Goal: Navigation & Orientation: Find specific page/section

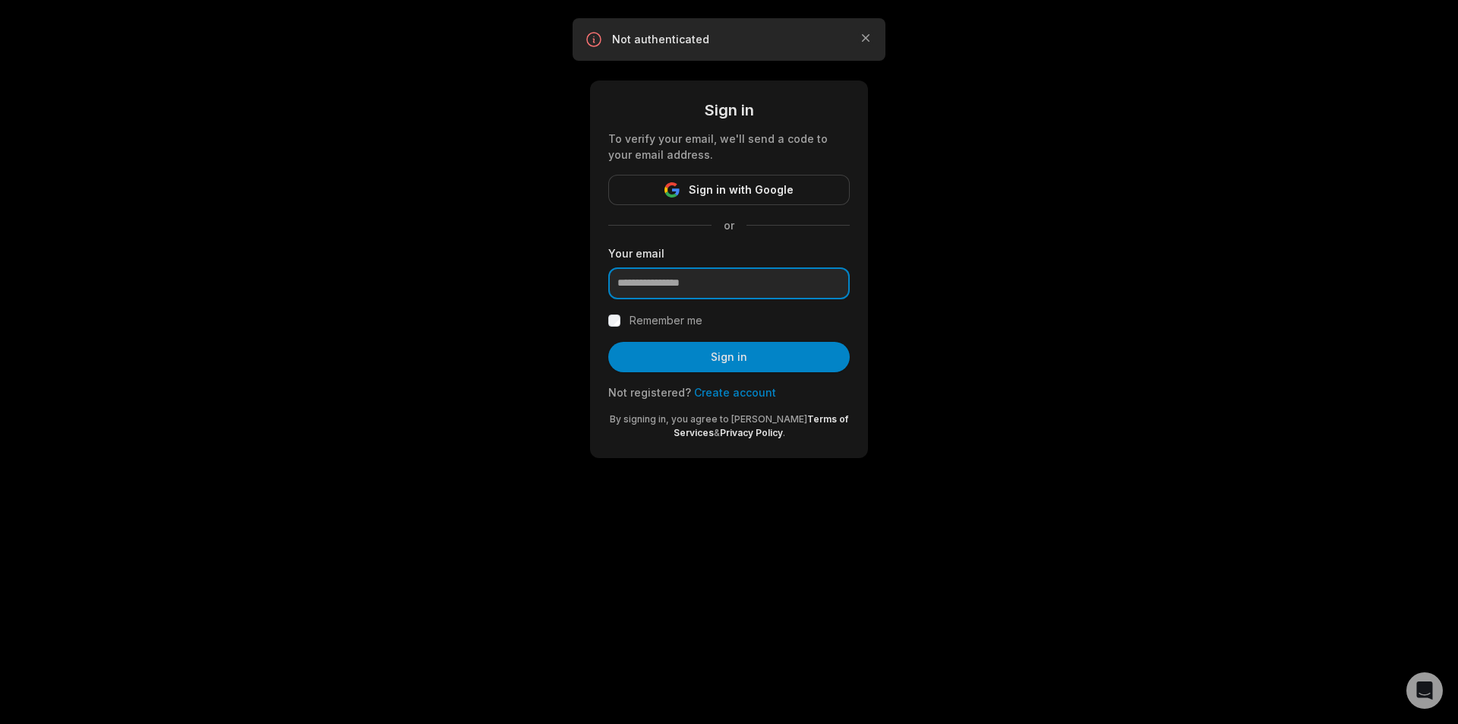
click at [700, 284] on input "email" at bounding box center [728, 283] width 241 height 32
type input "**********"
click at [681, 318] on label "Remember me" at bounding box center [665, 320] width 73 height 18
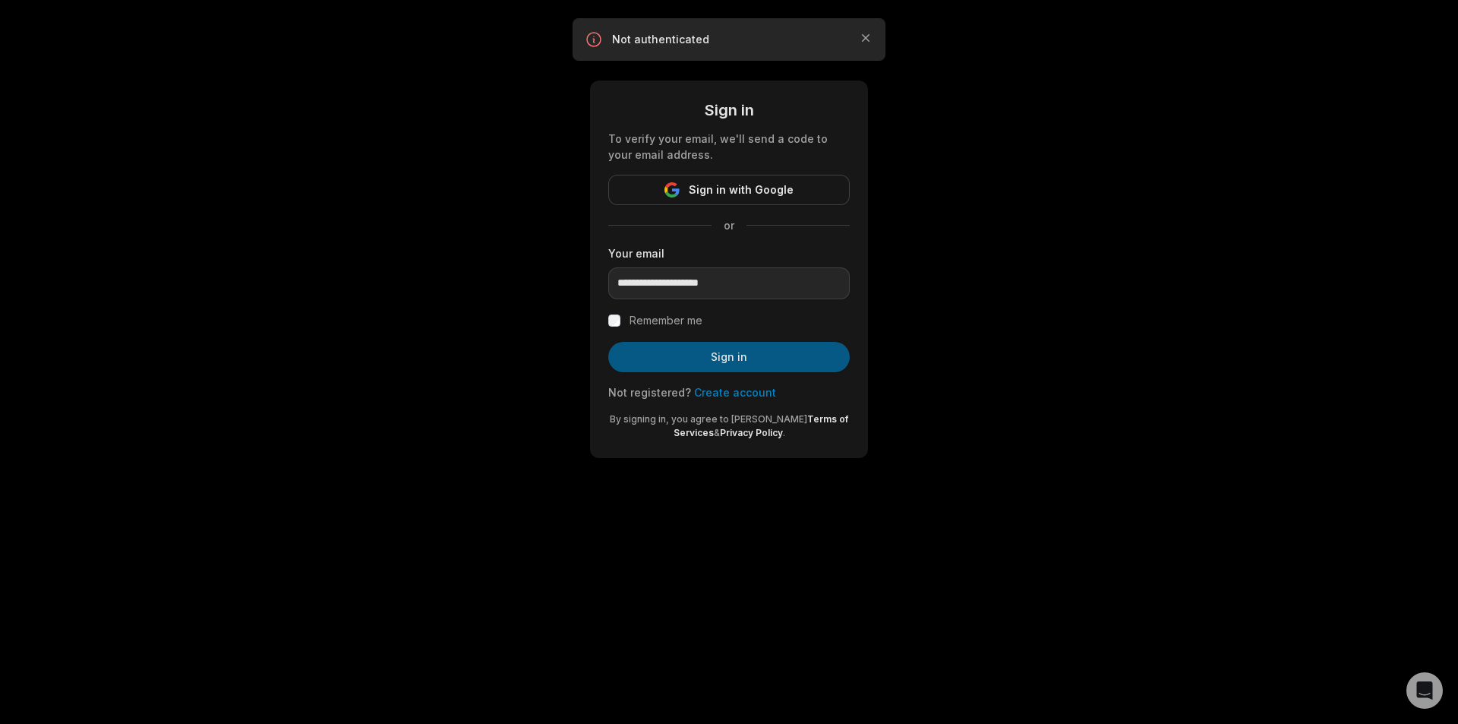
click at [726, 356] on button "Sign in" at bounding box center [728, 357] width 241 height 30
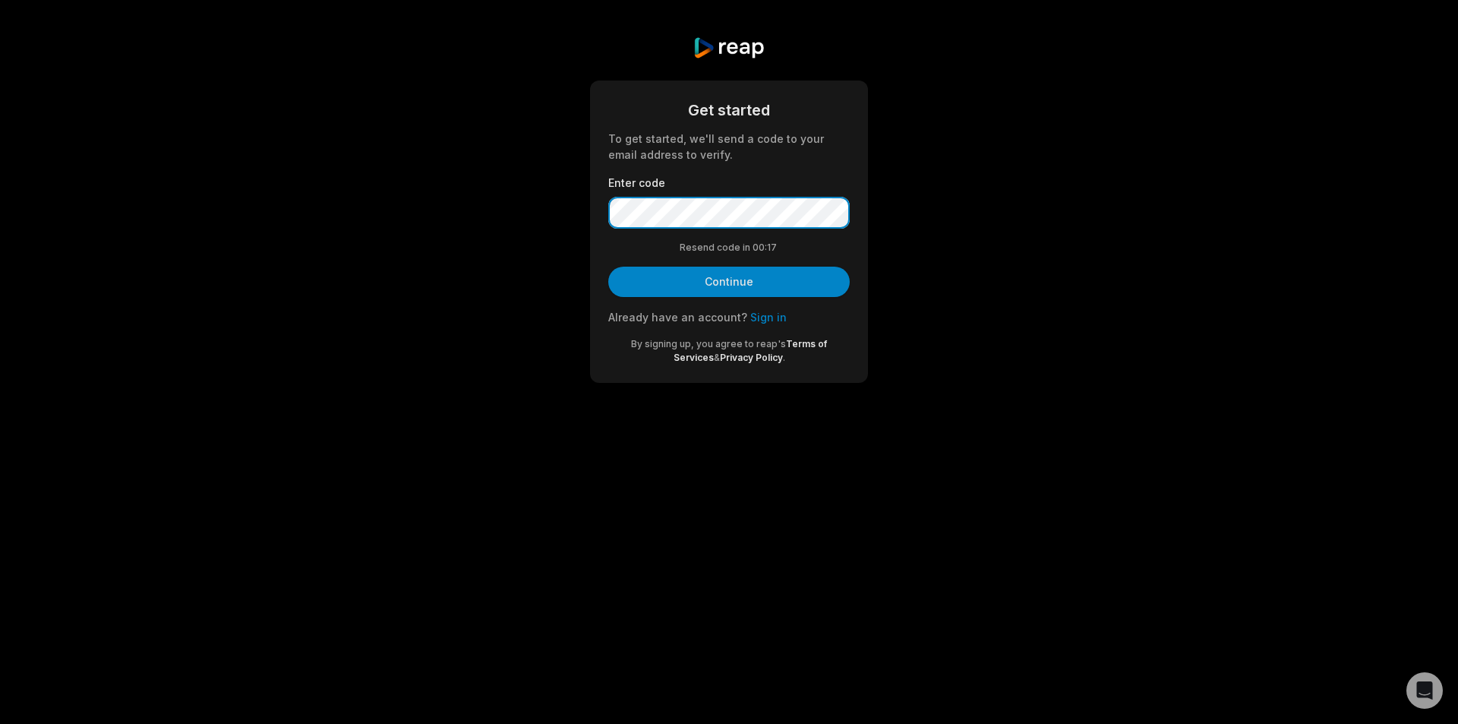
click at [608, 266] on button "Continue" at bounding box center [728, 281] width 241 height 30
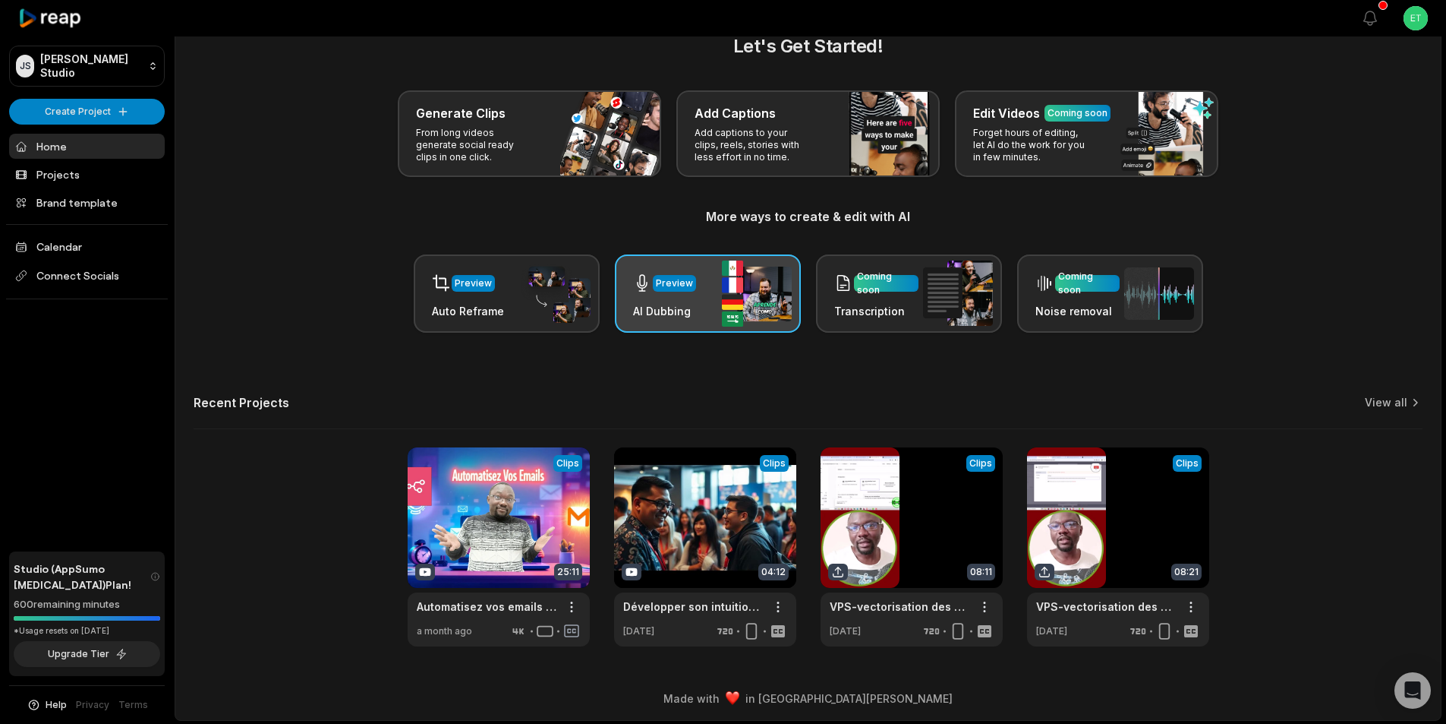
scroll to position [34, 0]
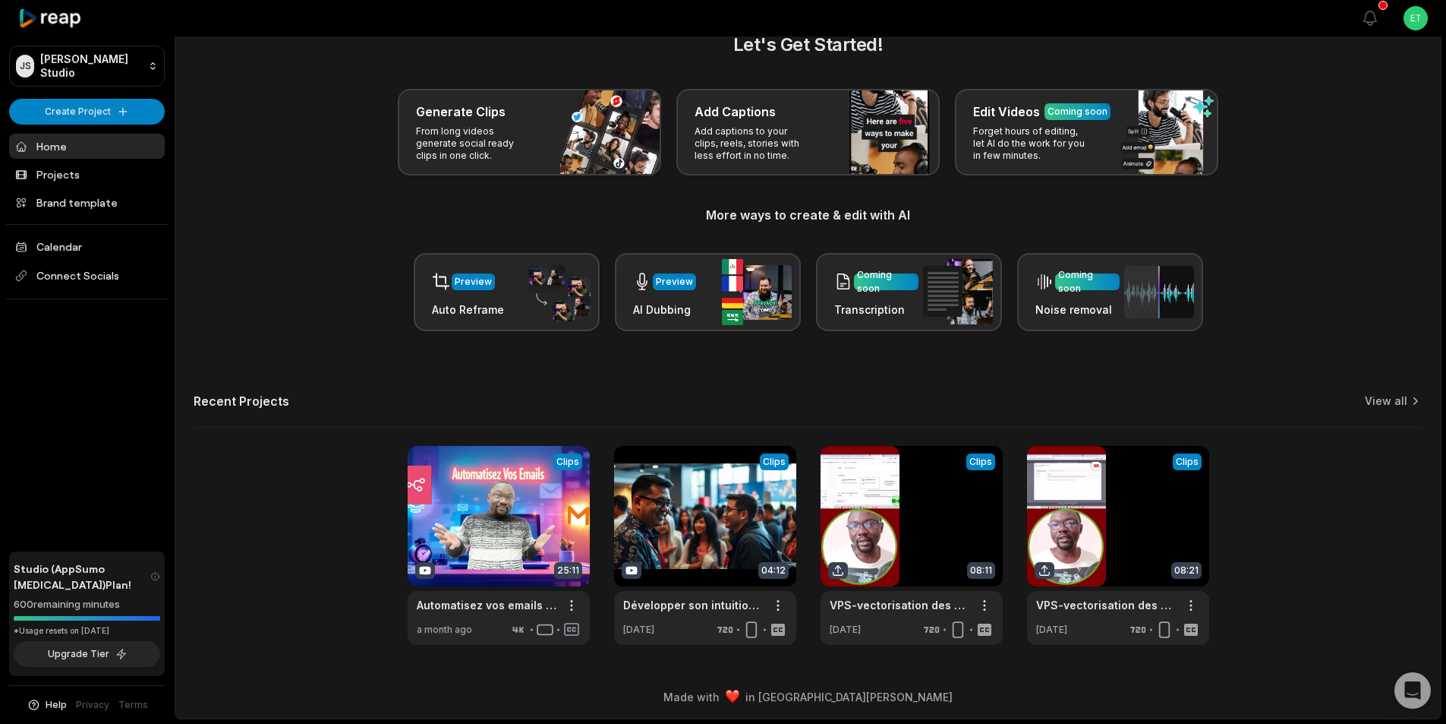
click at [1132, 372] on div "Let's Get Started! Generate Clips From long videos generate social ready clips …" at bounding box center [808, 337] width 1266 height 613
click at [1397, 393] on link "View all" at bounding box center [1386, 400] width 43 height 15
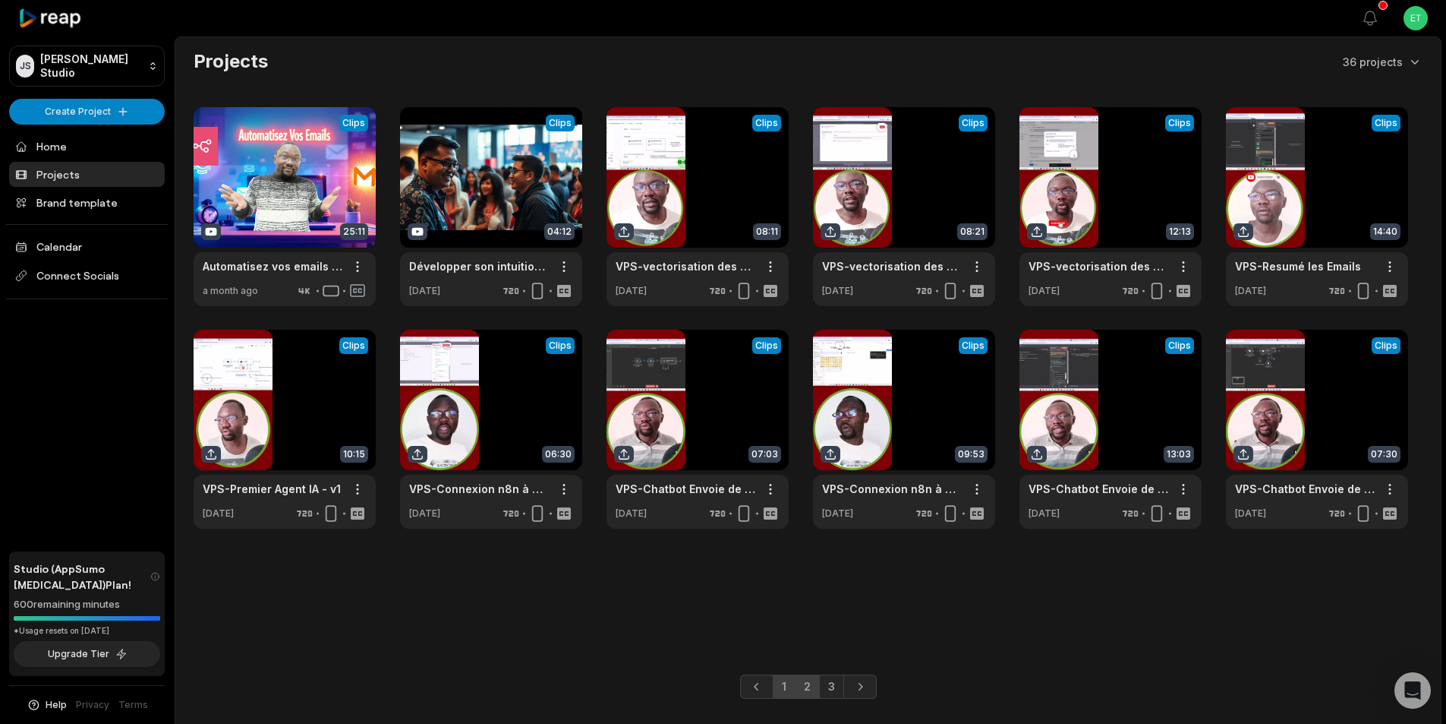
click at [809, 689] on link "2" at bounding box center [807, 686] width 25 height 24
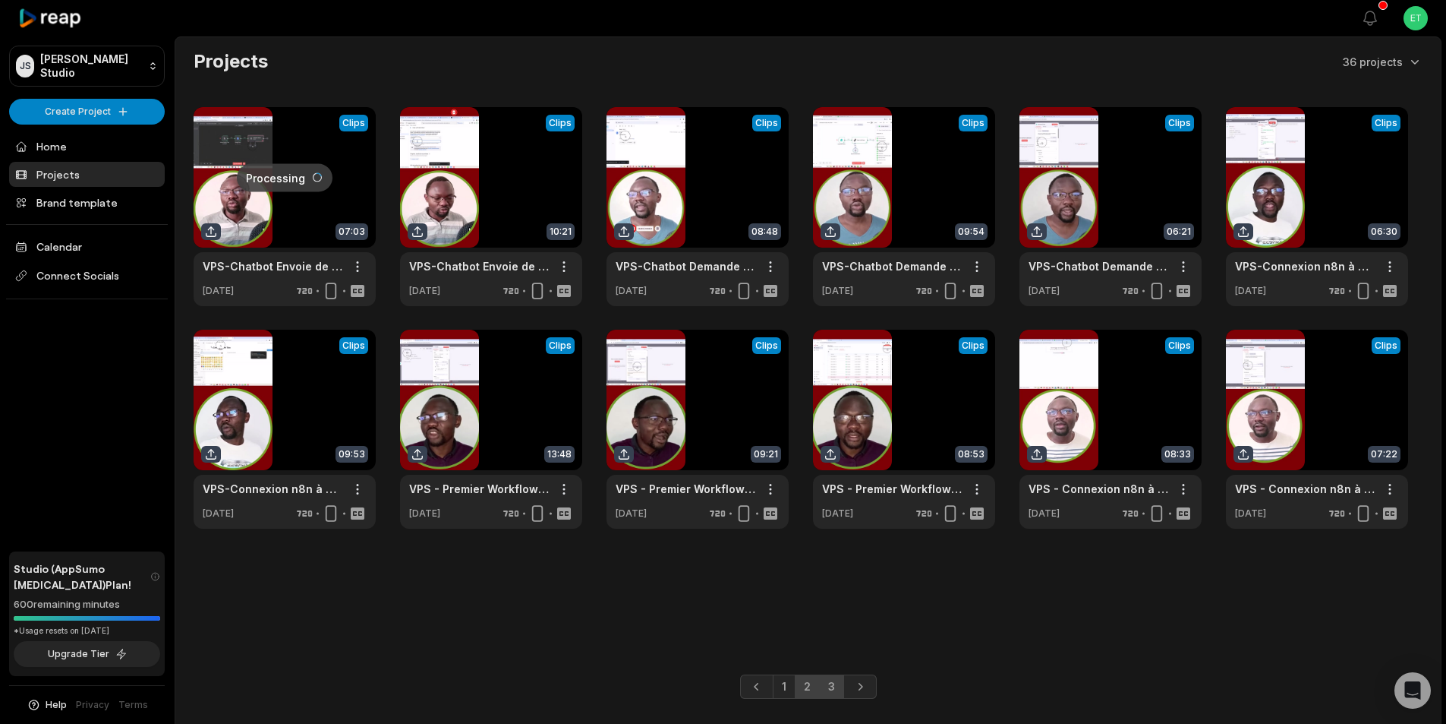
click at [837, 686] on link "3" at bounding box center [831, 686] width 25 height 24
